Goal: Task Accomplishment & Management: Use online tool/utility

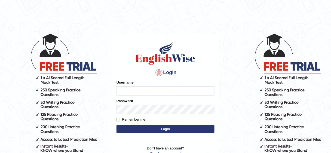
type input "Nafisa"
click at [164, 127] on button "Login" at bounding box center [166, 129] width 98 height 8
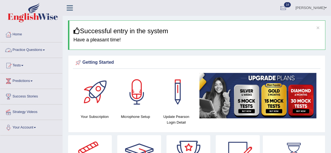
click at [29, 48] on link "Practice Questions" at bounding box center [31, 49] width 62 height 14
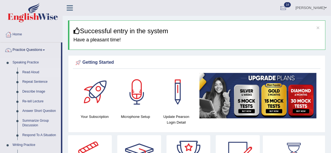
click at [27, 72] on link "Read Aloud" at bounding box center [40, 73] width 41 height 10
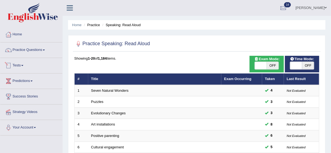
click at [23, 66] on span at bounding box center [22, 65] width 2 height 1
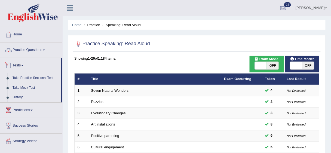
click at [47, 49] on link "Practice Questions" at bounding box center [31, 49] width 62 height 14
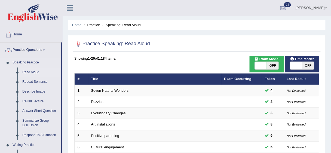
drag, startPoint x: 62, startPoint y: 56, endPoint x: 61, endPoint y: 68, distance: 12.3
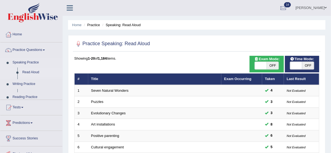
click at [52, 67] on link "Speaking Practice" at bounding box center [36, 63] width 52 height 10
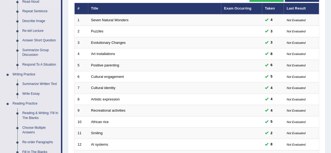
scroll to position [101, 0]
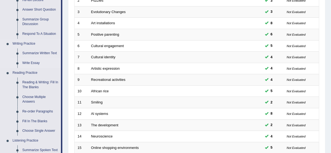
click at [26, 60] on link "Write Essay" at bounding box center [40, 63] width 41 height 10
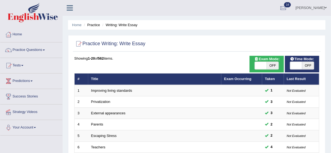
click at [309, 66] on span "OFF" at bounding box center [308, 66] width 12 height 8
checkbox input "true"
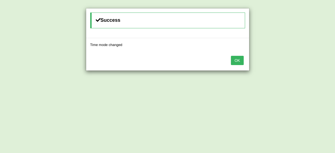
click at [237, 59] on button "OK" at bounding box center [237, 60] width 13 height 9
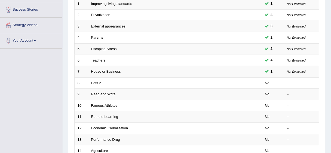
scroll to position [88, 0]
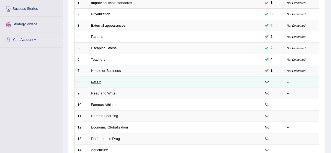
click at [96, 80] on link "Pets 2" at bounding box center [96, 82] width 10 height 4
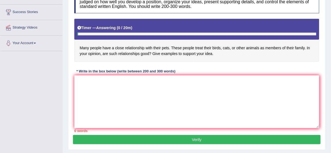
scroll to position [85, 0]
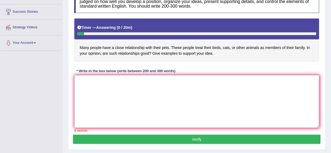
click at [140, 87] on textarea at bounding box center [196, 101] width 245 height 53
click at [94, 81] on textarea "The incresing influence" at bounding box center [196, 101] width 245 height 53
click at [122, 79] on textarea "The increasing influence" at bounding box center [196, 101] width 245 height 53
click at [155, 81] on textarea "The increasing influence of relationships with" at bounding box center [196, 101] width 245 height 53
click at [154, 80] on textarea "The increasing influence of relationships withpet in" at bounding box center [196, 101] width 245 height 53
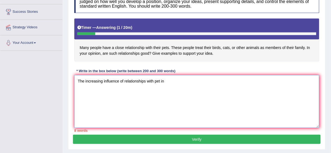
click at [163, 80] on textarea "The increasing influence of relationships with pet in" at bounding box center [196, 101] width 245 height 53
click at [160, 80] on textarea "The increasing influence of relationships with pet in" at bounding box center [196, 101] width 245 height 53
click at [168, 81] on textarea "The increasing influence of relationships with pets in" at bounding box center [196, 101] width 245 height 53
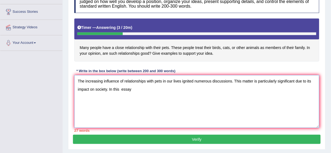
click at [121, 89] on textarea "The increasing influence of relationships with pets in our lives ignited numero…" at bounding box center [196, 101] width 245 height 53
click at [130, 90] on textarea "The increasing influence of relationships with pets in our lives ignited numero…" at bounding box center [196, 101] width 245 height 53
click at [194, 89] on textarea "The increasing influence of relationships with pets in our lives ignited numero…" at bounding box center [196, 101] width 245 height 53
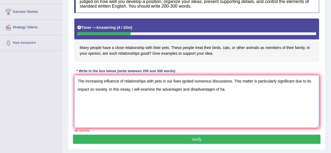
click at [226, 89] on textarea "The increasing influence of relationships with pets in our lives ignited numero…" at bounding box center [196, 101] width 245 height 53
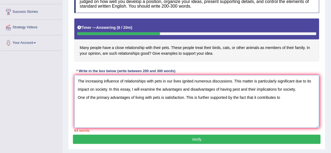
click at [281, 96] on textarea "The increasing influence of relationships with pets in our lives ignited numero…" at bounding box center [196, 101] width 245 height 53
click at [303, 95] on textarea "The increasing influence of relationships with pets in our lives ignited numero…" at bounding box center [196, 101] width 245 height 53
click at [288, 97] on textarea "The increasing influence of relationships with pets in our lives ignited numero…" at bounding box center [196, 101] width 245 height 53
click at [302, 97] on textarea "The increasing influence of relationships with pets in our lives ignited numero…" at bounding box center [196, 101] width 245 height 53
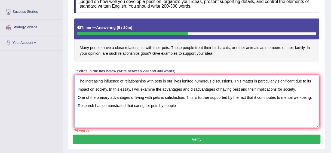
click at [177, 106] on textarea "The increasing influence of relationships with pets in our lives ignited numero…" at bounding box center [196, 101] width 245 height 53
drag, startPoint x: 135, startPoint y: 105, endPoint x: 176, endPoint y: 105, distance: 41.7
click at [176, 105] on textarea "The increasing influence of relationships with pets in our lives ignited numero…" at bounding box center [196, 101] width 245 height 53
click at [154, 115] on textarea "The increasing influence of relationships with pets in our lives ignited numero…" at bounding box center [196, 101] width 245 height 53
click at [179, 105] on textarea "The increasing influence of relationships with pets in our lives ignited numero…" at bounding box center [196, 101] width 245 height 53
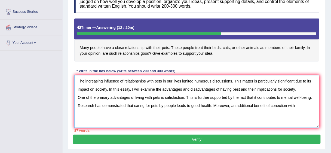
click at [280, 105] on textarea "The increasing influence of relationships with pets in our lives ignited numero…" at bounding box center [196, 101] width 245 height 53
click at [298, 105] on textarea "The increasing influence of relationships with pets in our lives ignited numero…" at bounding box center [196, 101] width 245 height 53
click at [300, 106] on textarea "The increasing influence of relationships with pets in our lives ignited numero…" at bounding box center [196, 101] width 245 height 53
click at [306, 105] on textarea "The increasing influence of relationships with pets in our lives ignited numero…" at bounding box center [196, 101] width 245 height 53
click at [103, 113] on textarea "The increasing influence of relationships with pets in our lives ignited numero…" at bounding box center [196, 101] width 245 height 53
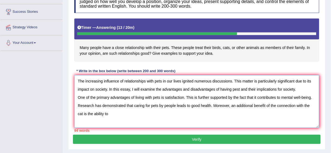
click at [81, 113] on textarea "The increasing influence of relationships with pets in our lives ignited numero…" at bounding box center [196, 101] width 245 height 53
click at [110, 113] on textarea "The increasing influence of relationships with pets in our lives ignited numero…" at bounding box center [196, 101] width 245 height 53
click at [103, 114] on textarea "The increasing influence of relationships with pets in our lives ignited numero…" at bounding box center [196, 101] width 245 height 53
click at [166, 96] on textarea "The increasing influence of relationships with pets in our lives ignited numero…" at bounding box center [196, 101] width 245 height 53
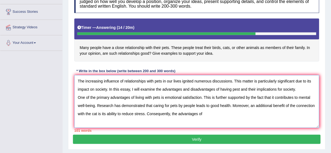
click at [230, 116] on textarea "The increasing influence of relationships with pets in our lives ignited numero…" at bounding box center [196, 101] width 245 height 53
click at [189, 101] on textarea "The increasing influence of relationships with pets in our lives ignited numero…" at bounding box center [196, 101] width 245 height 53
click at [165, 96] on textarea "The increasing influence of relationships with pets in our lives ignited numero…" at bounding box center [196, 101] width 245 height 53
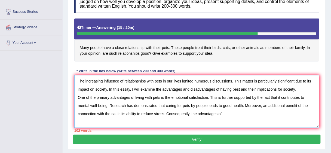
click at [208, 98] on textarea "The increasing influence of relationships with pets in our lives ignited numero…" at bounding box center [196, 101] width 245 height 53
click at [210, 98] on textarea "The increasing influence of relationships with pets in our lives ignited numero…" at bounding box center [196, 101] width 245 height 53
click at [224, 113] on textarea "The increasing influence of relationships with pets in our lives ignited numero…" at bounding box center [196, 101] width 245 height 53
click at [222, 114] on textarea "The increasing influence of relationships with pets in our lives ignited numero…" at bounding box center [196, 101] width 245 height 53
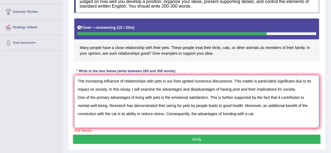
drag, startPoint x: 110, startPoint y: 113, endPoint x: 105, endPoint y: 113, distance: 4.4
click at [105, 113] on textarea "The increasing influence of relationships with pets in our lives ignited numero…" at bounding box center [196, 101] width 245 height 53
click at [108, 113] on textarea "The increasing influence of relationships with pets in our lives ignited numero…" at bounding box center [196, 101] width 245 height 53
click at [250, 113] on textarea "The increasing influence of relationships with pets in our lives ignited numero…" at bounding box center [196, 101] width 245 height 53
click at [107, 114] on textarea "The increasing influence of relationships with pets in our lives ignited numero…" at bounding box center [196, 101] width 245 height 53
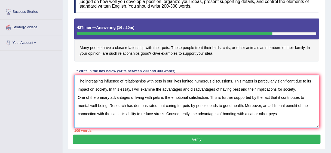
click at [276, 113] on textarea "The increasing influence of relationships with pets in our lives ignited numero…" at bounding box center [196, 101] width 245 height 53
click at [277, 114] on textarea "The increasing influence of relationships with pets in our lives ignited numero…" at bounding box center [196, 101] width 245 height 53
click at [114, 121] on textarea "The increasing influence of relationships with pets in our lives ignited numero…" at bounding box center [196, 101] width 245 height 53
click at [111, 121] on textarea "The increasing influence of relationships with pets in our lives ignited numero…" at bounding box center [196, 101] width 245 height 53
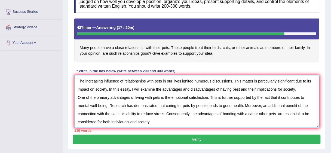
click at [276, 112] on textarea "The increasing influence of relationships with pets in our lives ignited numero…" at bounding box center [196, 101] width 245 height 53
click at [153, 121] on textarea "The increasing influence of relationships with pets in our lives ignited numero…" at bounding box center [196, 101] width 245 height 53
click at [152, 122] on textarea "The increasing influence of relationships with pets in our lives ignited numero…" at bounding box center [196, 101] width 245 height 53
click at [151, 122] on textarea "The increasing influence of relationships with pets in our lives ignited numero…" at bounding box center [196, 101] width 245 height 53
click at [150, 122] on textarea "The increasing influence of relationships with pets in our lives ignited numero…" at bounding box center [196, 101] width 245 height 53
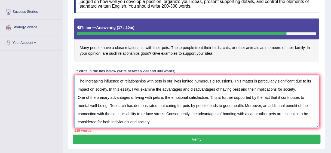
scroll to position [4, 0]
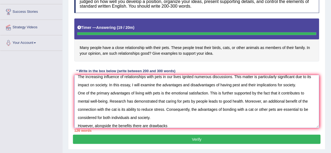
type textarea "The increasing influence of relationships with pets in our lives ignited numero…"
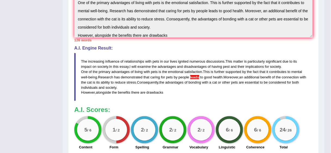
scroll to position [168, 0]
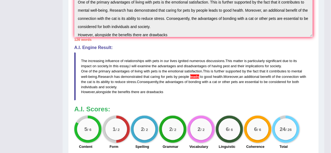
click at [306, 60] on blockquote "The increasing influence of relationships with pets in our lives ignited numero…" at bounding box center [193, 77] width 239 height 48
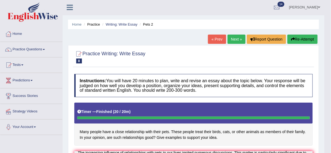
scroll to position [0, 0]
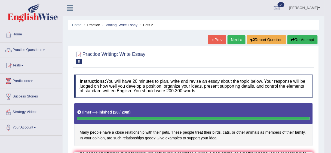
click at [299, 40] on button "Re-Attempt" at bounding box center [303, 39] width 30 height 9
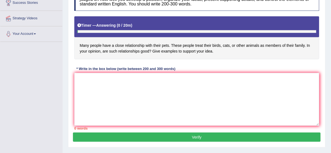
scroll to position [94, 0]
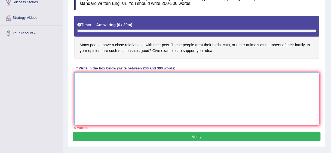
click at [136, 74] on textarea at bounding box center [196, 98] width 245 height 53
drag, startPoint x: 136, startPoint y: 74, endPoint x: 81, endPoint y: 77, distance: 54.8
click at [81, 77] on textarea at bounding box center [196, 98] width 245 height 53
click at [90, 78] on textarea at bounding box center [196, 98] width 245 height 53
click at [99, 85] on textarea at bounding box center [196, 98] width 245 height 53
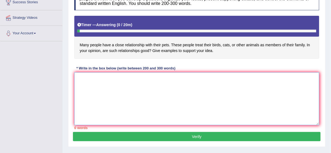
click at [99, 85] on textarea at bounding box center [196, 98] width 245 height 53
type textarea "t"
click at [93, 78] on textarea "The incresing influence of" at bounding box center [196, 98] width 245 height 53
click at [125, 78] on textarea "The increasing influence of" at bounding box center [196, 98] width 245 height 53
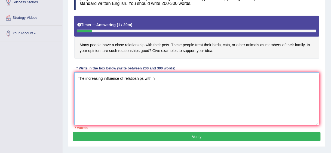
click at [135, 78] on textarea "The increasing influence of relatioships with n" at bounding box center [196, 98] width 245 height 53
click at [135, 90] on textarea "The increasing influence of relatioships with n" at bounding box center [196, 98] width 245 height 53
click at [158, 77] on textarea "The increasing influence of relationships with n" at bounding box center [196, 98] width 245 height 53
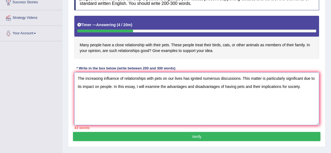
click at [112, 86] on textarea "The increasing influence of relationships with pets on our lives has ignited nu…" at bounding box center [196, 98] width 245 height 53
click at [302, 85] on textarea "The increasing influence of relationships with pets on our lives has ignited nu…" at bounding box center [196, 98] width 245 height 53
click at [136, 95] on textarea "The increasing influence of relationships with pets on our lives has ignited nu…" at bounding box center [196, 98] width 245 height 53
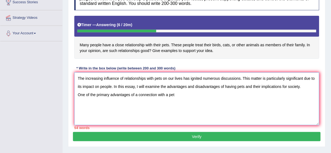
click at [178, 94] on textarea "The increasing influence of relationships with pets on our lives has ignited nu…" at bounding box center [196, 98] width 245 height 53
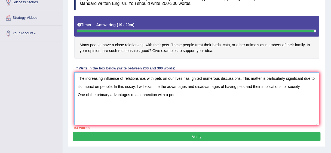
type textarea "The increasing influence of relationships with pets on our lives has ignited nu…"
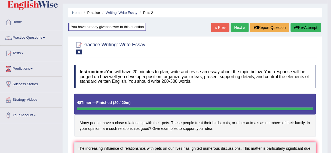
scroll to position [0, 0]
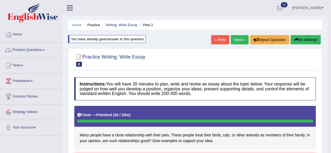
click at [45, 50] on span at bounding box center [44, 50] width 2 height 1
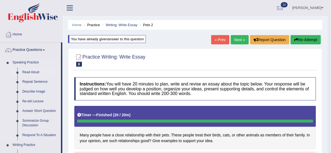
click at [37, 72] on link "Read Aloud" at bounding box center [40, 73] width 41 height 10
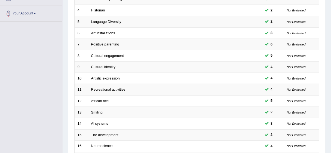
scroll to position [205, 0]
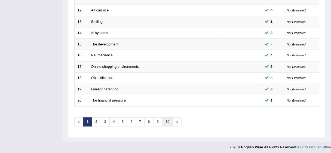
click at [169, 119] on link "10" at bounding box center [167, 122] width 11 height 9
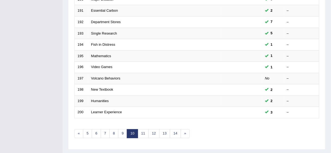
scroll to position [205, 0]
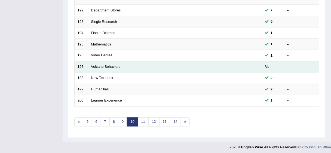
click at [226, 67] on td at bounding box center [241, 66] width 41 height 11
click at [102, 66] on link "Volcano Behaviors" at bounding box center [105, 67] width 29 height 4
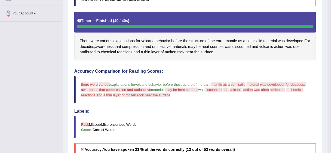
scroll to position [113, 0]
